Goal: Check status: Check status

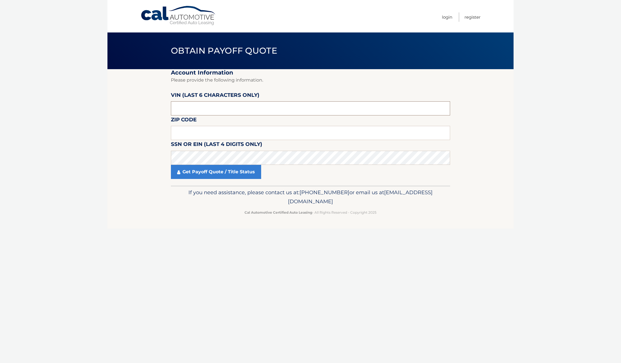
click at [203, 108] on input "text" at bounding box center [310, 108] width 279 height 14
type input "013523"
type input "18015"
click at [215, 173] on link "Get Payoff Quote / Title Status" at bounding box center [216, 172] width 90 height 14
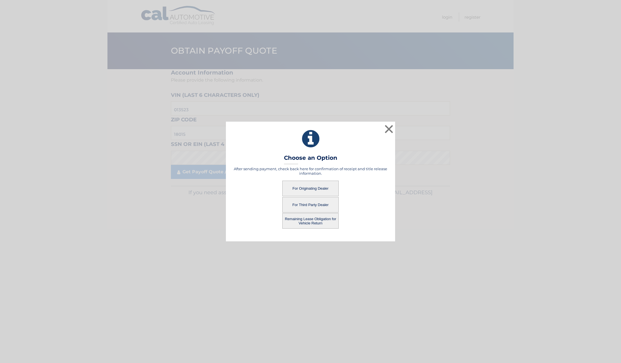
click at [315, 190] on button "For Originating Dealer" at bounding box center [310, 188] width 56 height 16
click at [309, 188] on button "For Originating Dealer" at bounding box center [310, 188] width 56 height 16
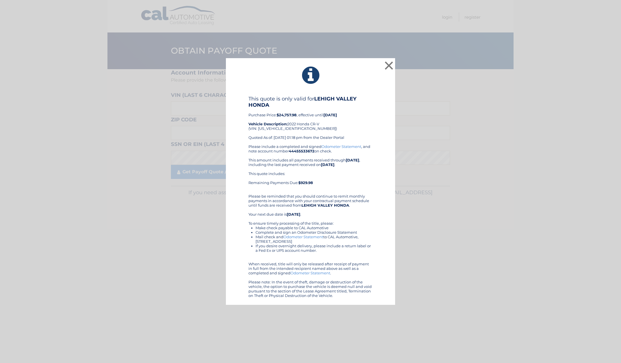
drag, startPoint x: 329, startPoint y: 132, endPoint x: 368, endPoint y: 102, distance: 49.2
click at [368, 102] on h4 "This quote is only valid for LEHIGH VALLEY HONDA" at bounding box center [310, 102] width 124 height 12
click at [390, 64] on button "×" at bounding box center [388, 65] width 11 height 11
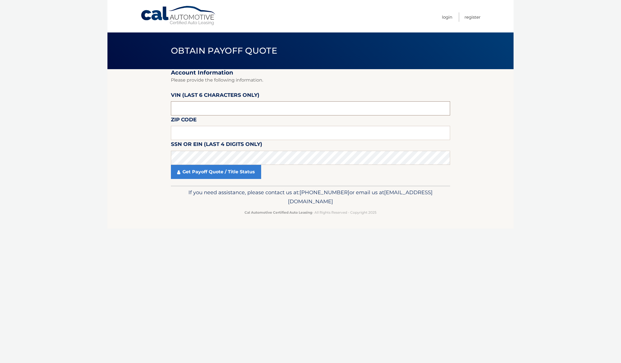
click at [215, 110] on input "text" at bounding box center [310, 108] width 279 height 14
click at [284, 106] on input "text" at bounding box center [310, 108] width 279 height 14
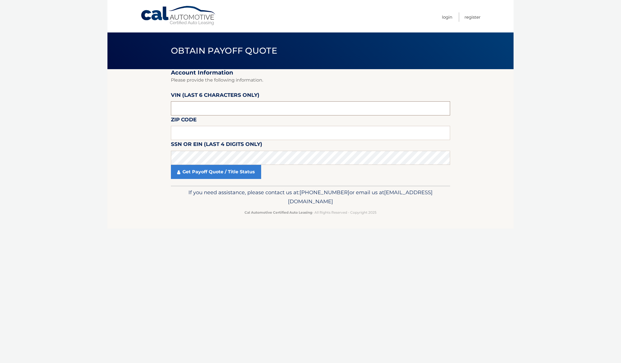
click at [255, 107] on input "text" at bounding box center [310, 108] width 279 height 14
type input "013523"
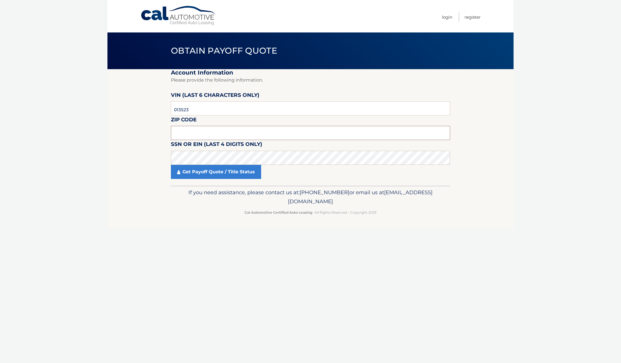
click at [242, 127] on input "text" at bounding box center [310, 133] width 279 height 14
type input "18015"
click at [206, 171] on link "Get Payoff Quote / Title Status" at bounding box center [216, 172] width 90 height 14
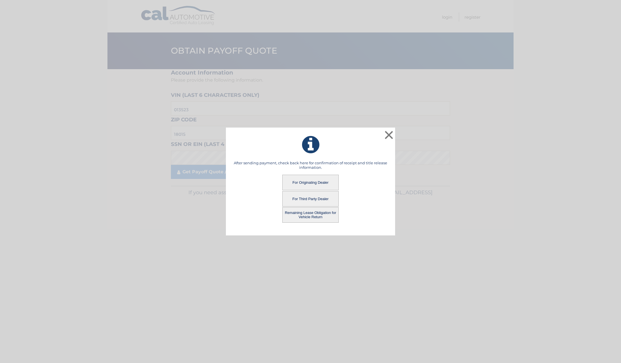
click at [315, 213] on button "Remaining Lease Obligation for Vehicle Return" at bounding box center [310, 215] width 56 height 16
click at [305, 212] on button "Remaining Lease Obligation for Vehicle Return" at bounding box center [310, 215] width 56 height 16
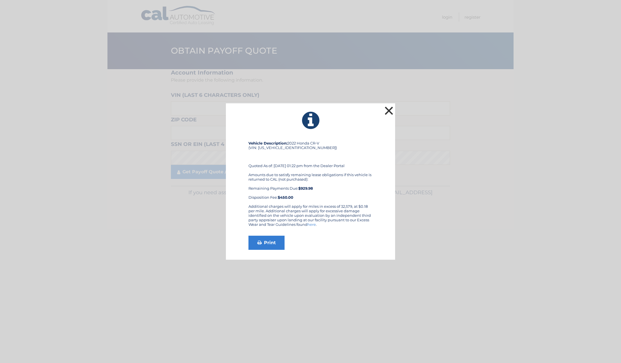
click at [386, 109] on button "×" at bounding box center [388, 110] width 11 height 11
